Goal: Task Accomplishment & Management: Use online tool/utility

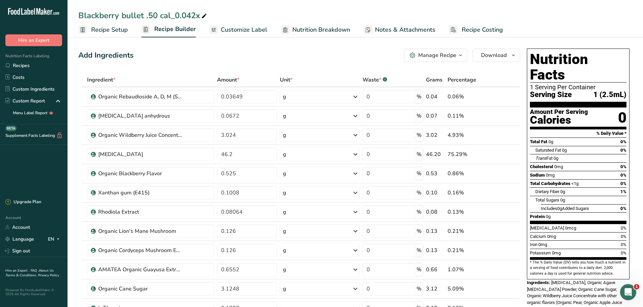
click at [104, 30] on span "Recipe Setup" at bounding box center [109, 29] width 37 height 9
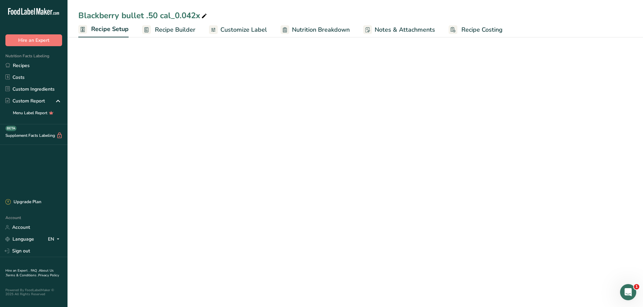
select select "22"
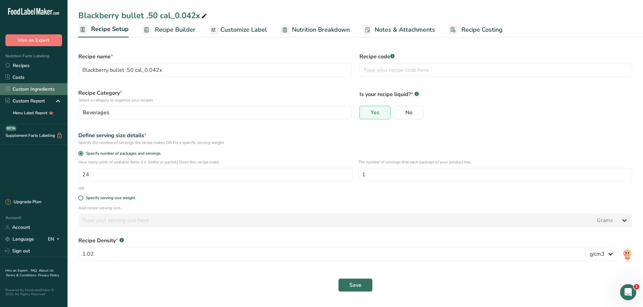
click at [38, 89] on link "Custom Ingredients" at bounding box center [33, 89] width 67 height 12
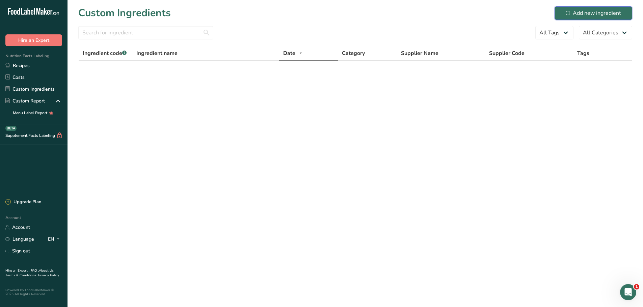
click at [571, 12] on div "Add new ingredient" at bounding box center [592, 13] width 55 height 8
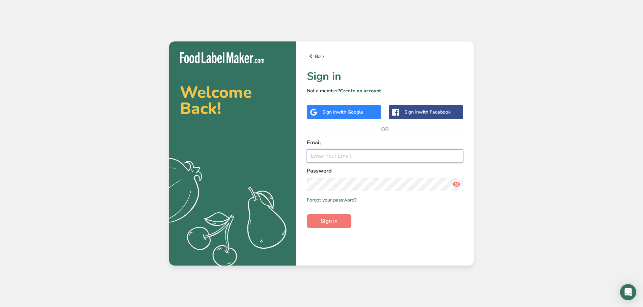
click at [318, 157] on input "email" at bounding box center [385, 155] width 156 height 13
click at [307, 215] on button "Sign in" at bounding box center [329, 221] width 45 height 13
type input "cowboy66@gmx.com"
click at [334, 223] on span "Sign in" at bounding box center [329, 221] width 17 height 8
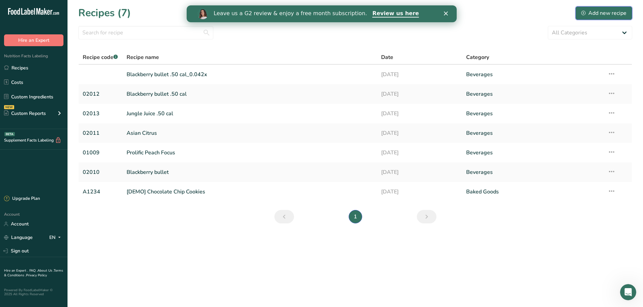
click at [615, 15] on div "Add new recipe" at bounding box center [603, 13] width 45 height 8
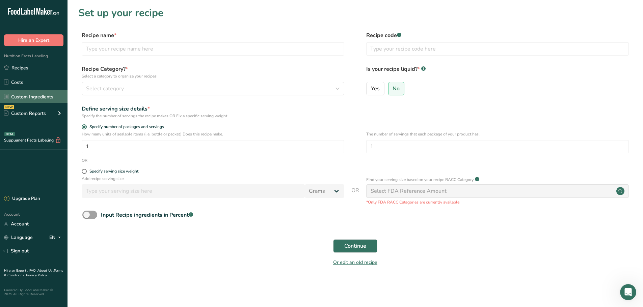
click at [32, 93] on link "Custom Ingredients" at bounding box center [33, 96] width 67 height 13
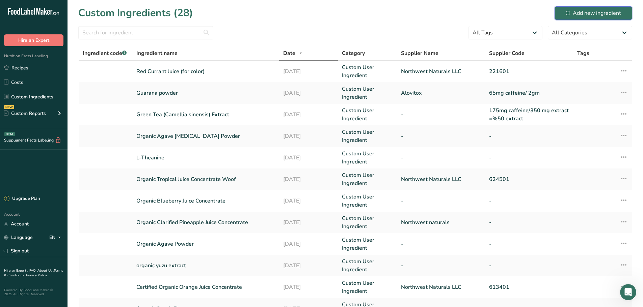
click at [596, 13] on div "Add new ingredient" at bounding box center [592, 13] width 55 height 8
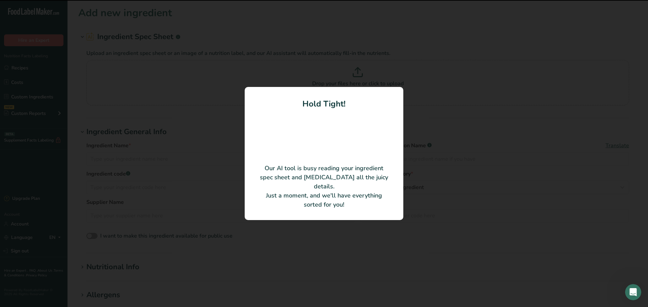
type input "Orange Juice Concentrate Powder Organic"
type input "59260"
type input "VehGro B.V."
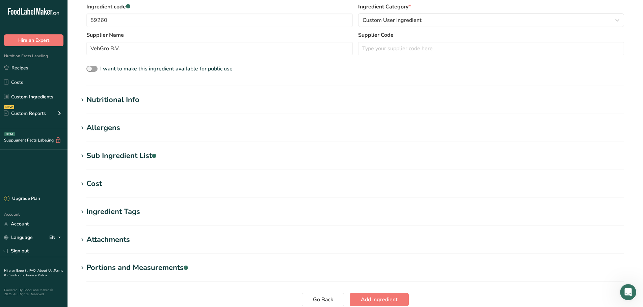
scroll to position [135, 0]
click at [108, 99] on div "Nutritional Info" at bounding box center [112, 99] width 53 height 11
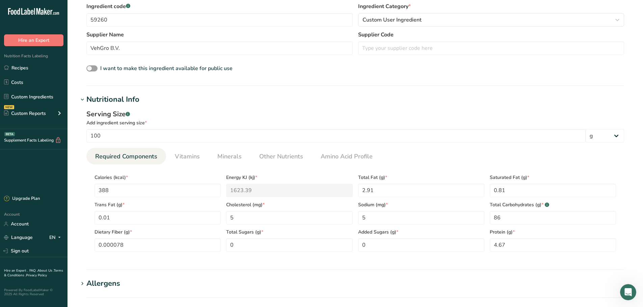
click at [108, 99] on div "Nutritional Info" at bounding box center [112, 99] width 53 height 11
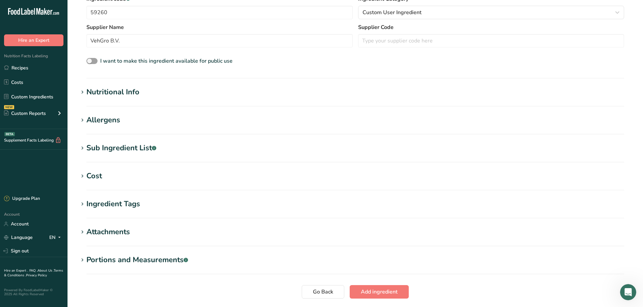
scroll to position [169, 0]
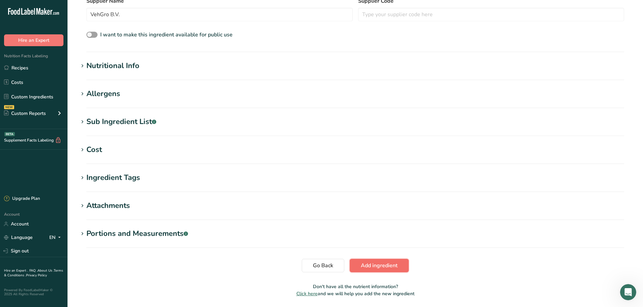
click at [381, 270] on span "Add ingredient" at bounding box center [379, 266] width 37 height 8
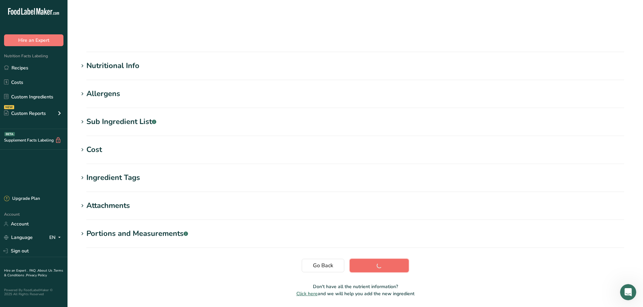
scroll to position [50, 0]
